Goal: Task Accomplishment & Management: Complete application form

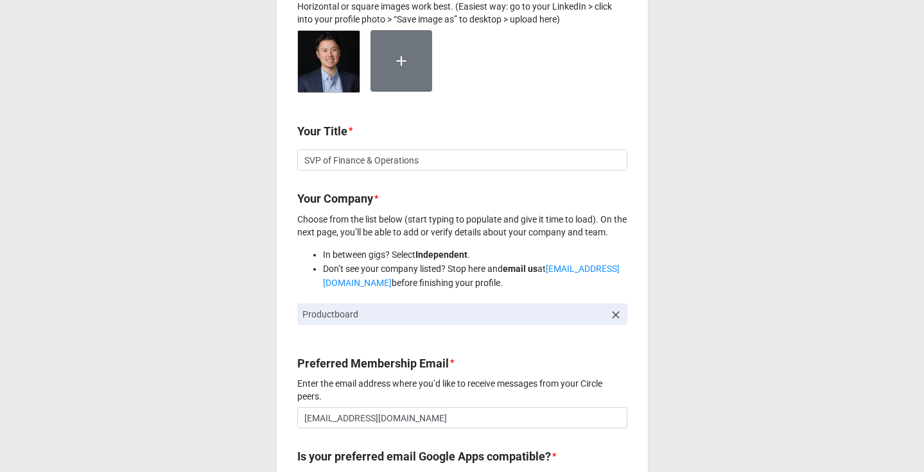
scroll to position [428, 0]
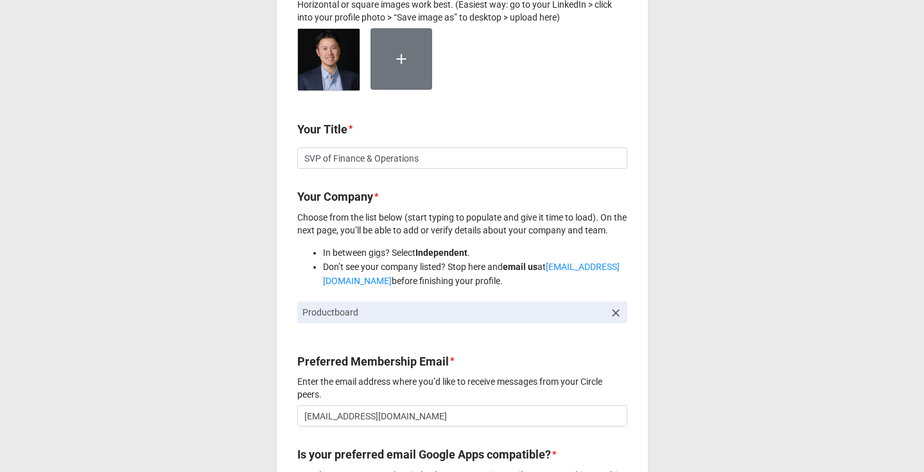
click at [613, 315] on icon at bounding box center [616, 313] width 8 height 8
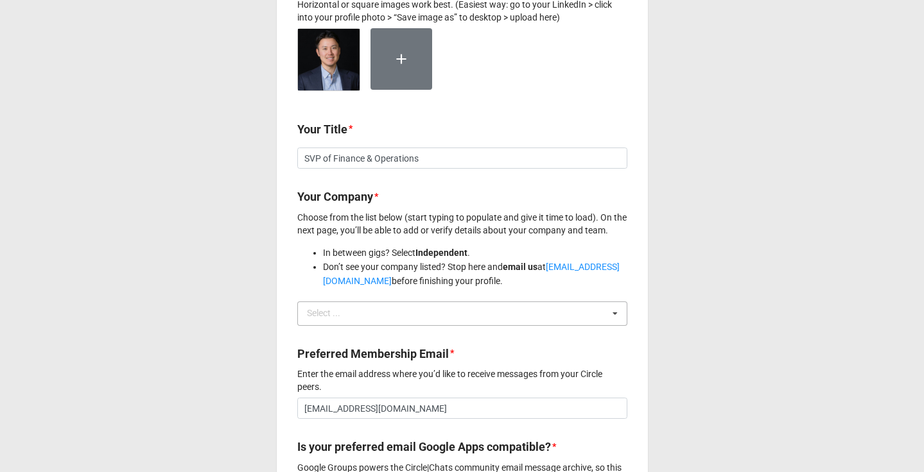
click at [572, 316] on div "Select ... No results found." at bounding box center [462, 314] width 330 height 24
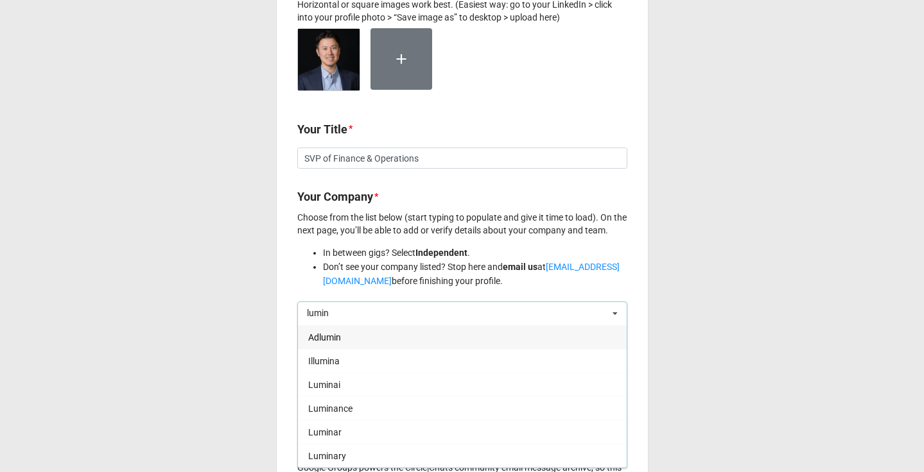
type input "cumin"
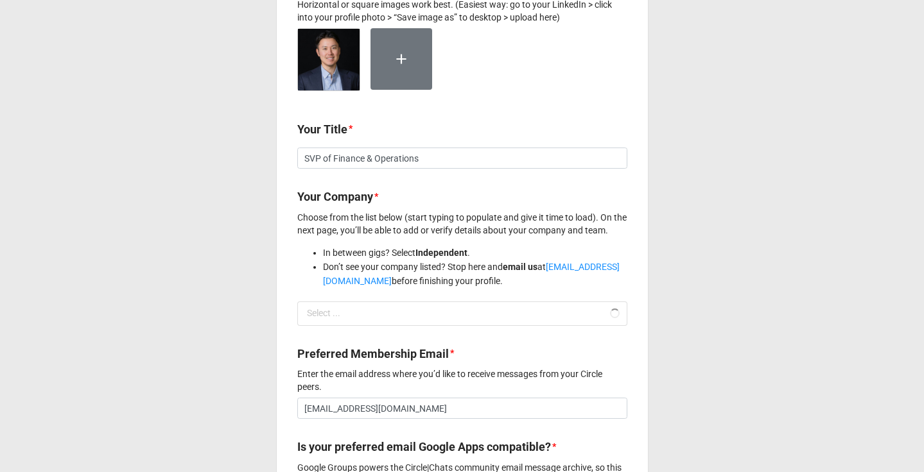
drag, startPoint x: 571, startPoint y: 316, endPoint x: 395, endPoint y: 257, distance: 185.5
click at [395, 257] on li "In between gigs? Select Independent ." at bounding box center [475, 253] width 304 height 14
click at [376, 313] on div "cumin Select ... Adlumin Alumni Ventures [PERSON_NAME] Capital Blumen Blumira B…" at bounding box center [462, 314] width 330 height 24
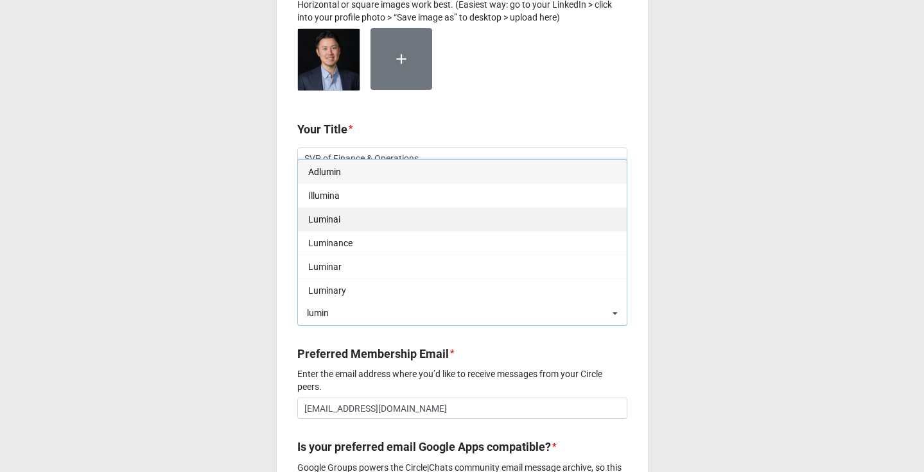
type input "lumin"
click at [335, 225] on span "Luminai" at bounding box center [324, 219] width 32 height 10
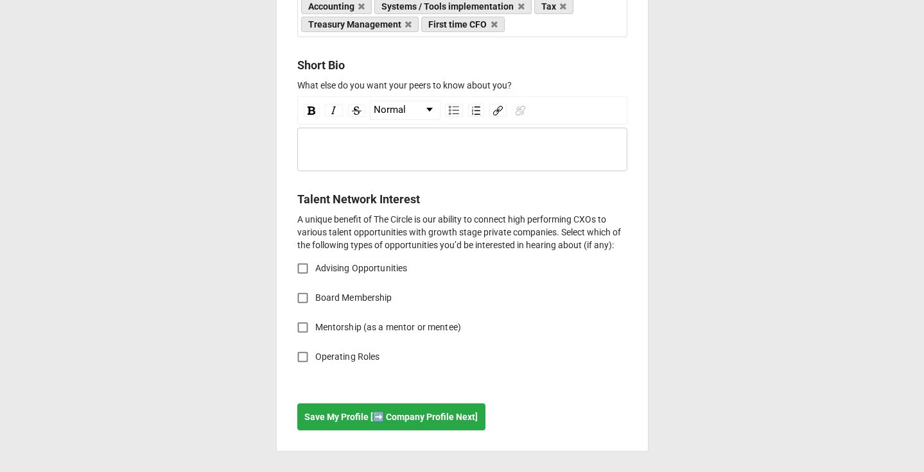
scroll to position [1760, 0]
click at [380, 413] on b "Save My Profile [➡️ Company Profile Next]" at bounding box center [390, 417] width 173 height 13
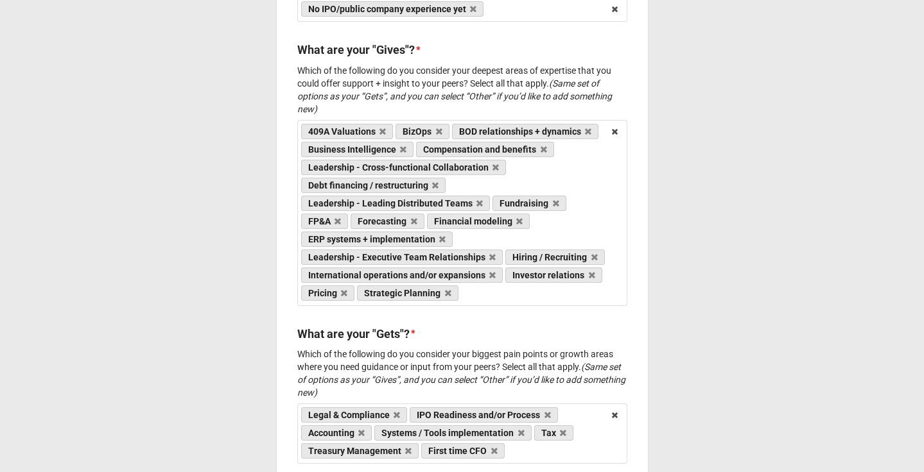
scroll to position [1342, 0]
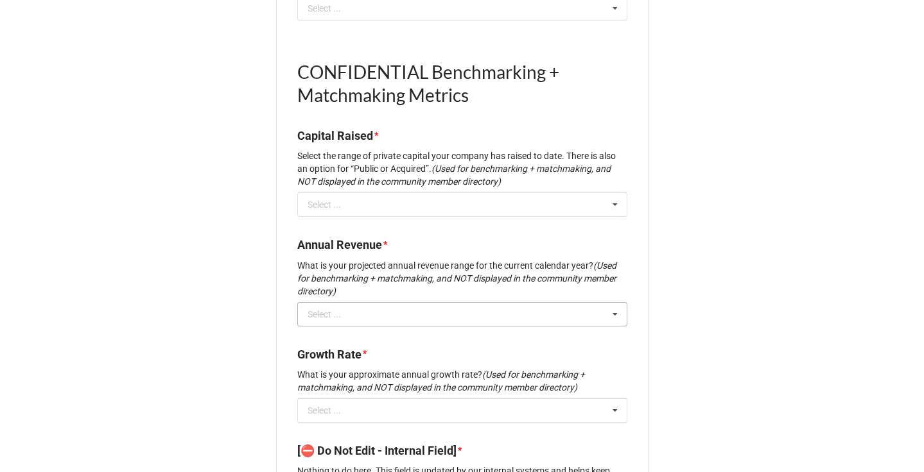
scroll to position [1376, 0]
